Goal: Task Accomplishment & Management: Manage account settings

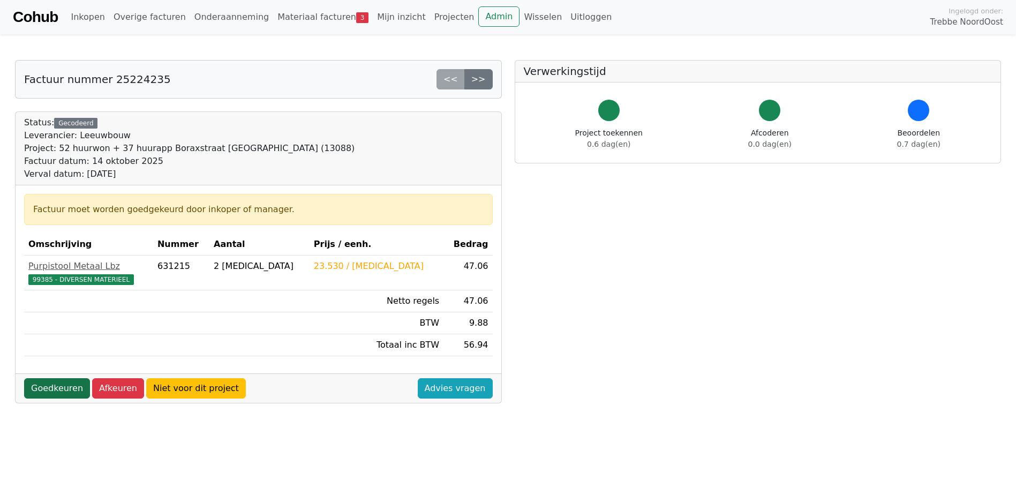
click at [42, 387] on link "Goedkeuren" at bounding box center [57, 388] width 66 height 20
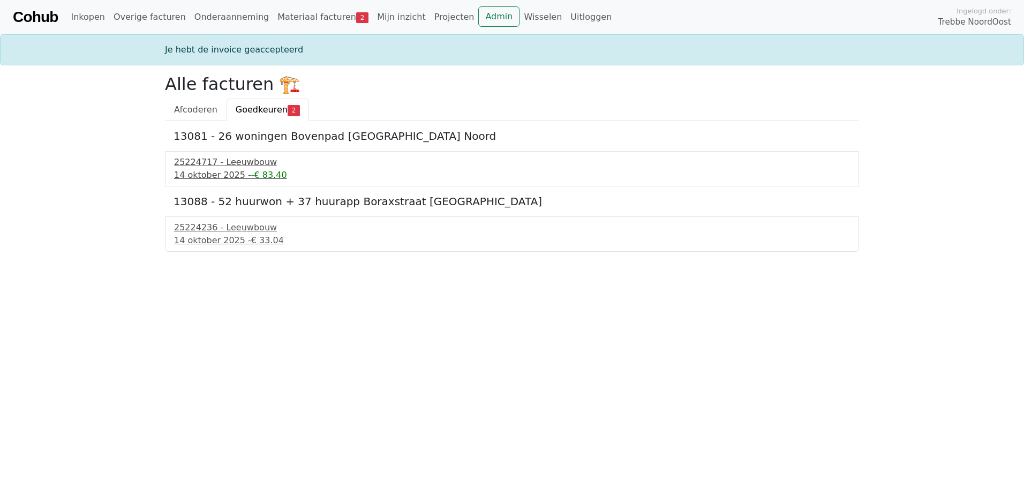
click at [218, 158] on div "25224717 - Leeuwbouw" at bounding box center [512, 162] width 676 height 13
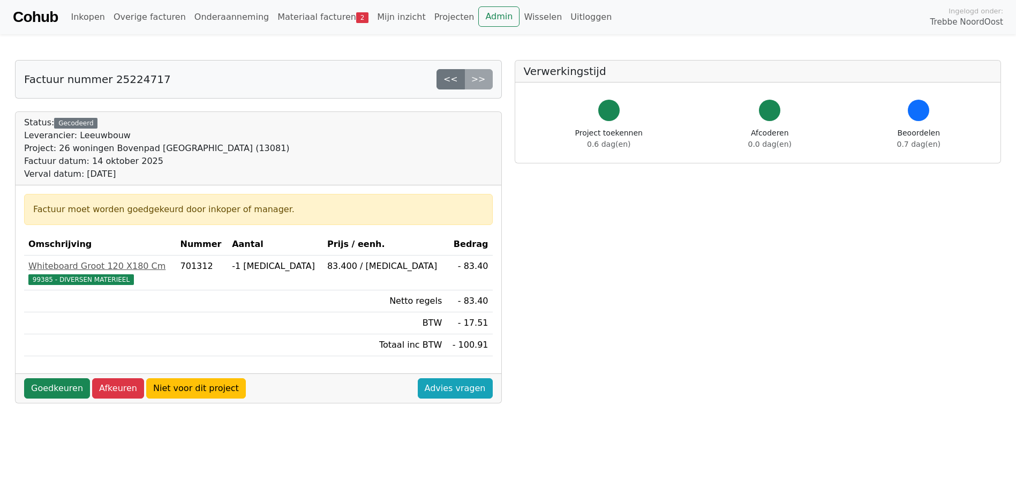
click at [49, 399] on div "Goedkeuren Afkeuren Niet voor dit project Advies vragen" at bounding box center [259, 387] width 486 height 29
click at [48, 398] on link "Goedkeuren" at bounding box center [57, 388] width 66 height 20
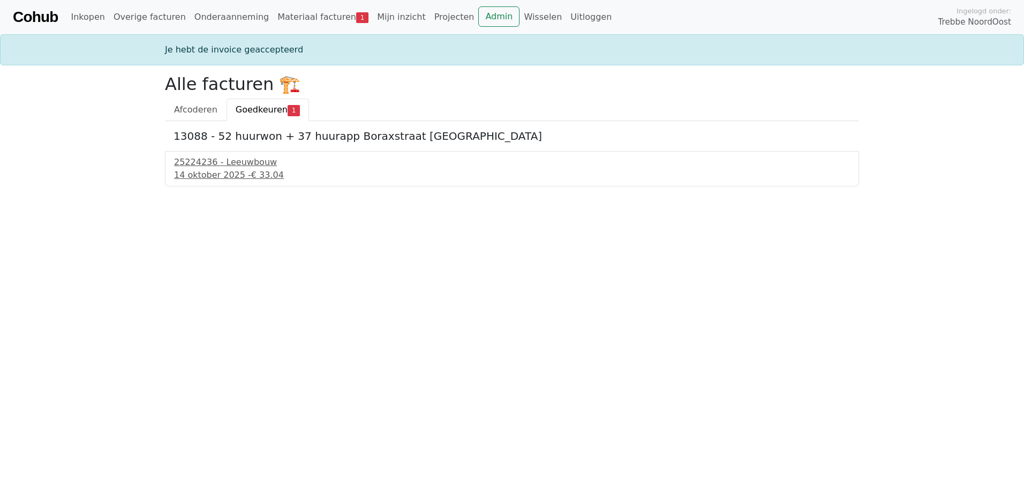
click at [205, 145] on div "13088 - 52 huurwon + 37 huurapp Boraxstraat Groningen 25224236 - Leeuwbouw 14 o…" at bounding box center [512, 153] width 694 height 65
click at [200, 163] on div "25224236 - Leeuwbouw" at bounding box center [512, 162] width 676 height 13
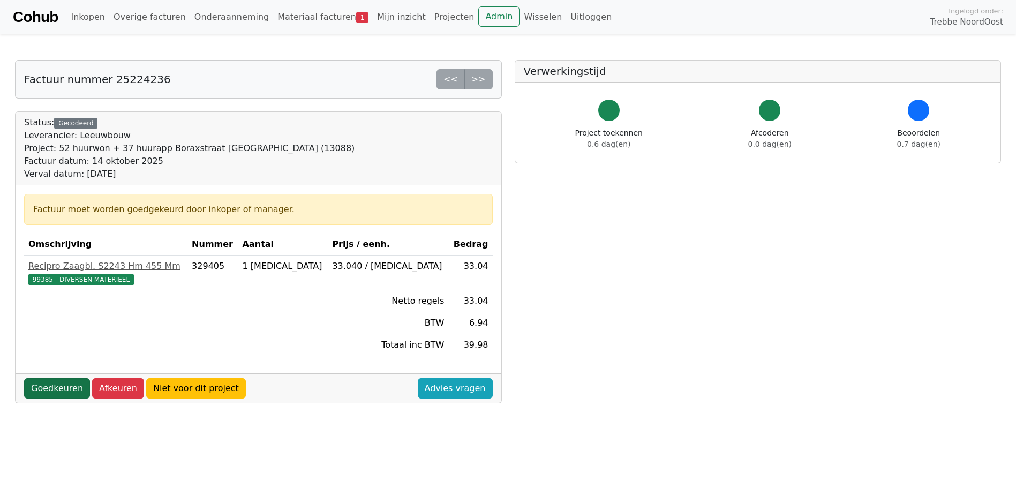
click at [43, 389] on link "Goedkeuren" at bounding box center [57, 388] width 66 height 20
